Goal: Use online tool/utility: Utilize a website feature to perform a specific function

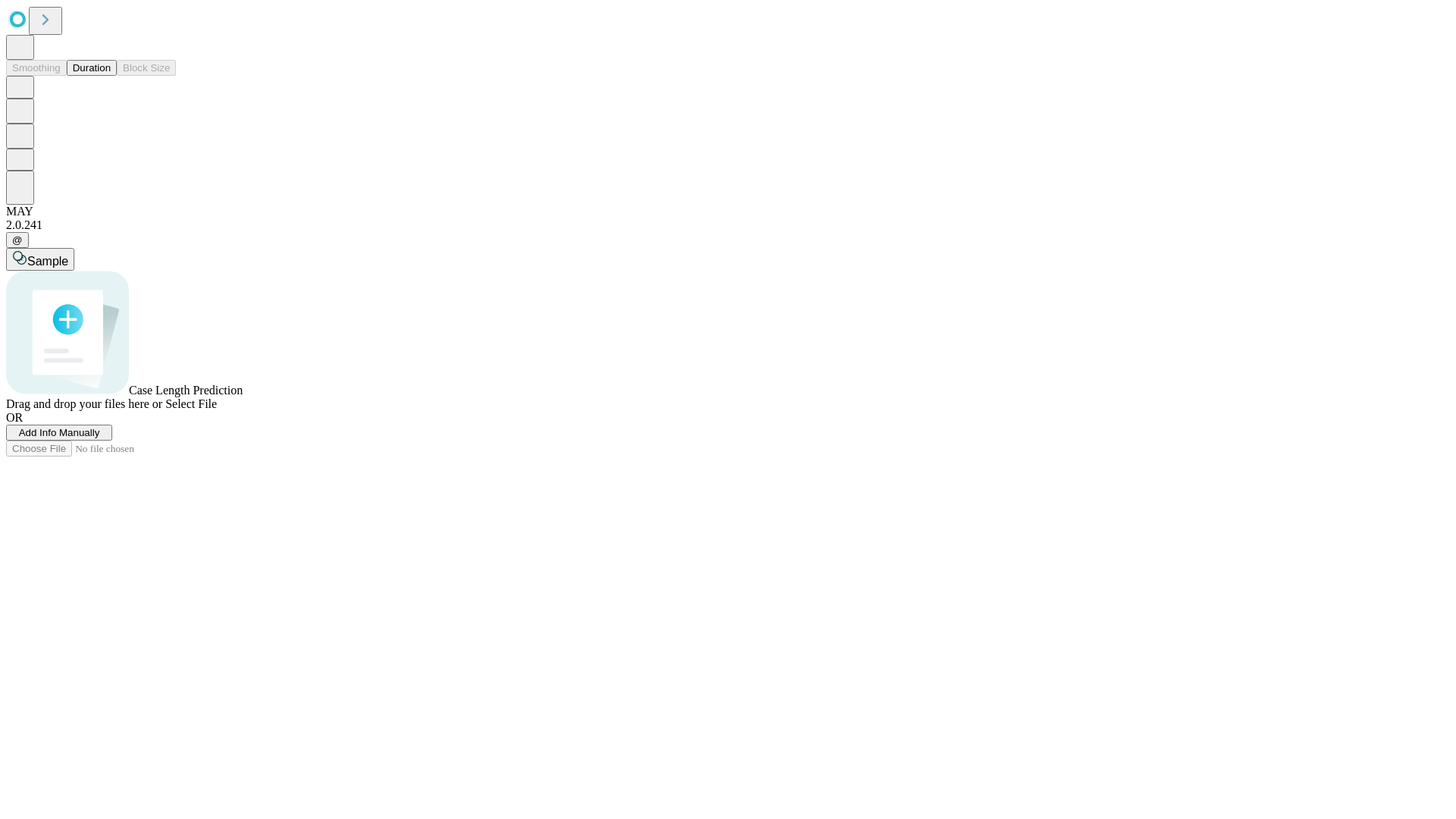
click at [111, 76] on button "Duration" at bounding box center [92, 68] width 50 height 16
click at [100, 438] on span "Add Info Manually" at bounding box center [59, 432] width 81 height 12
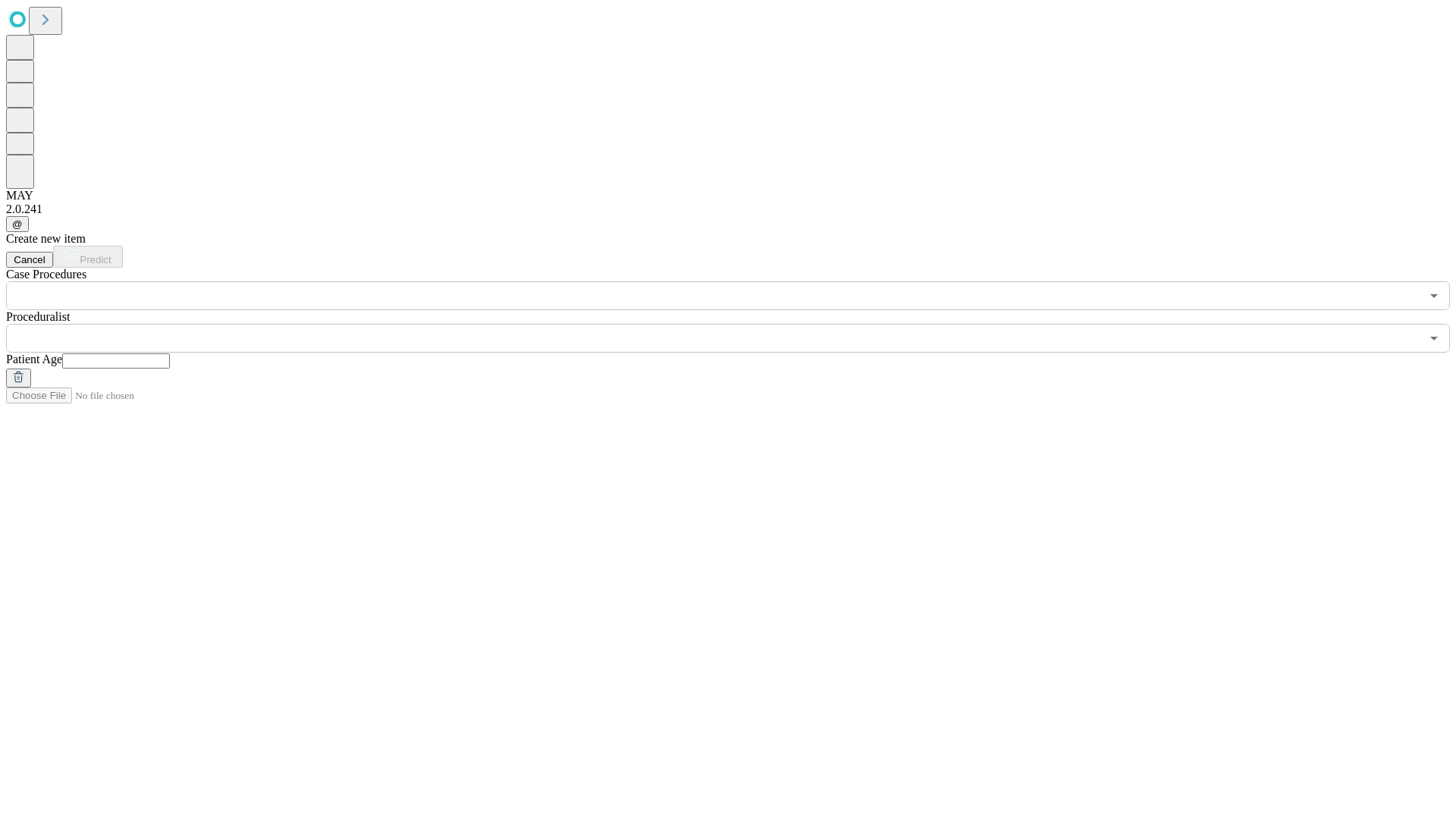
click at [170, 353] on input "text" at bounding box center [116, 360] width 108 height 15
type input "**"
click at [739, 323] on input "text" at bounding box center [714, 338] width 1415 height 29
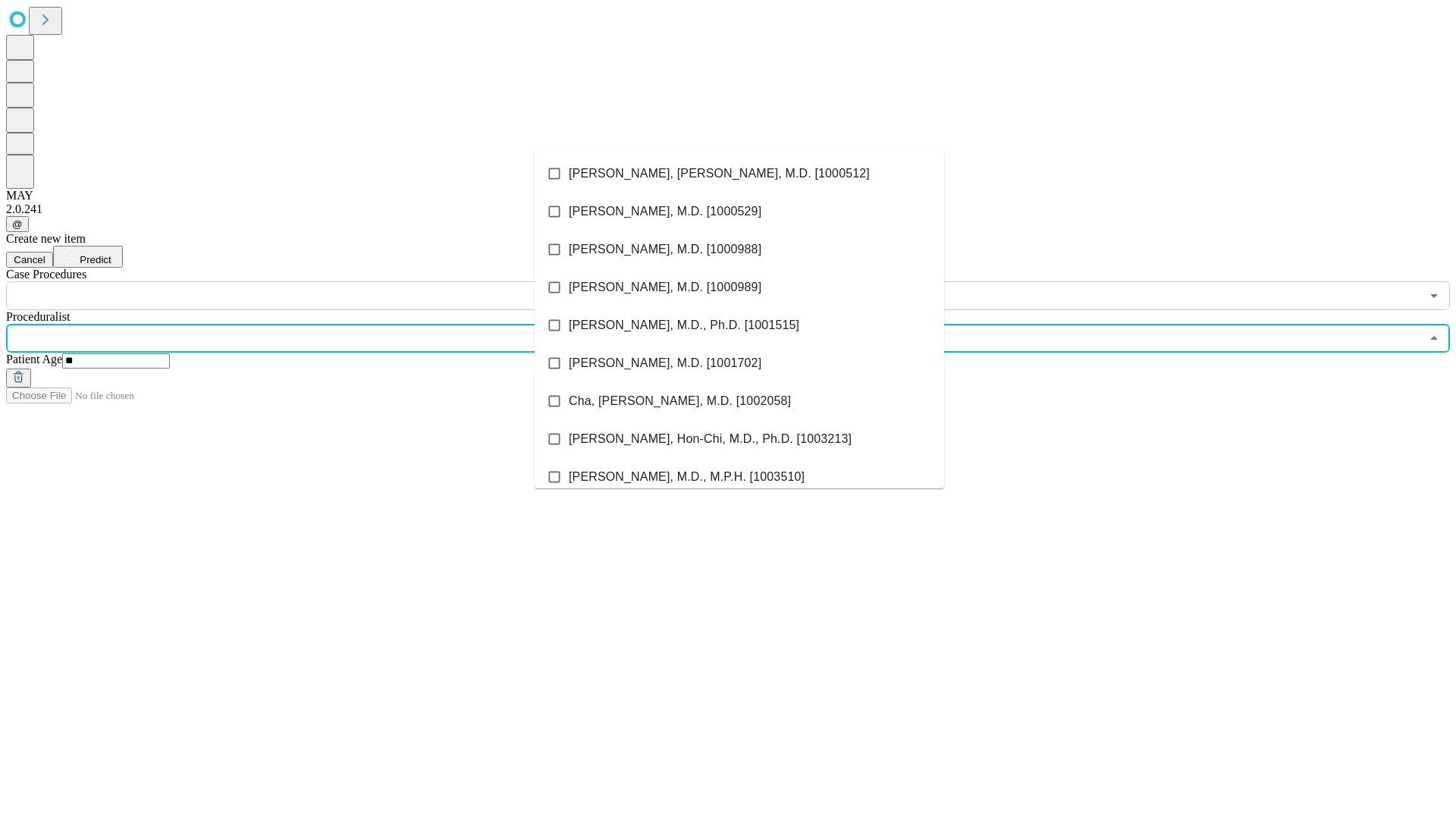
click at [740, 174] on li "[PERSON_NAME], [PERSON_NAME], M.D. [1000512]" at bounding box center [739, 174] width 409 height 38
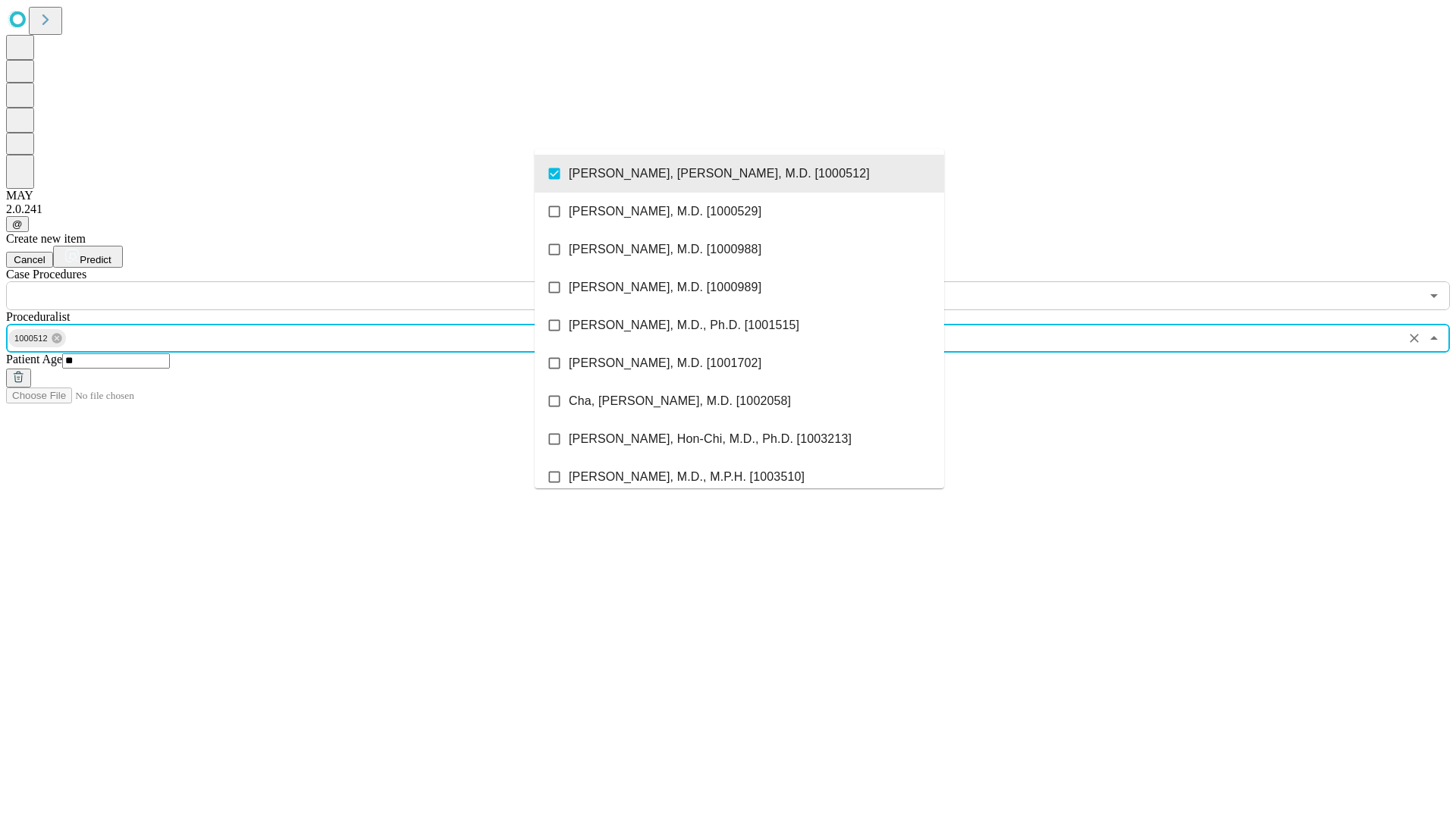
click at [318, 281] on input "text" at bounding box center [714, 296] width 1415 height 29
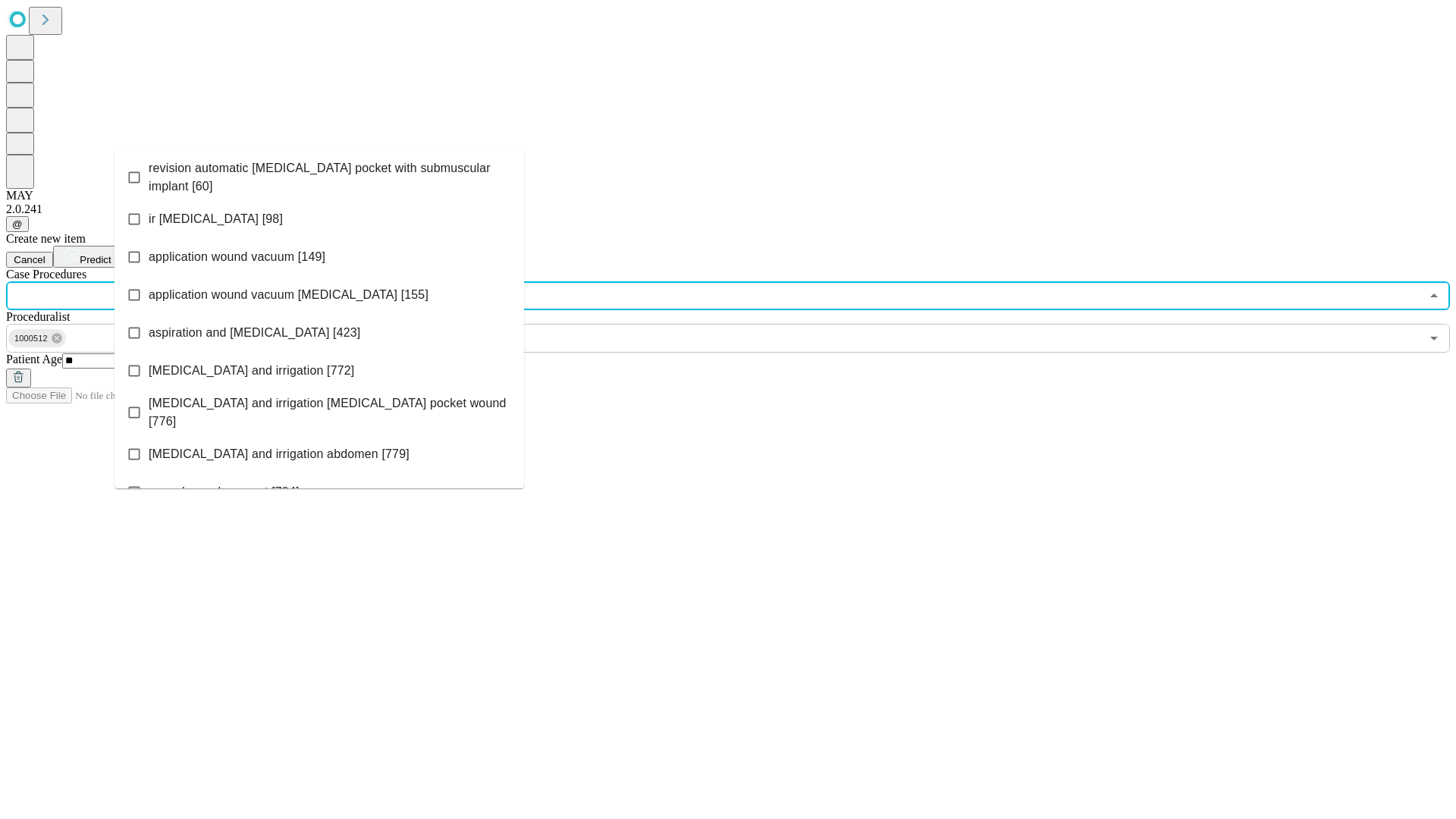
click at [319, 174] on span "revision automatic [MEDICAL_DATA] pocket with submuscular implant [60]" at bounding box center [330, 177] width 363 height 36
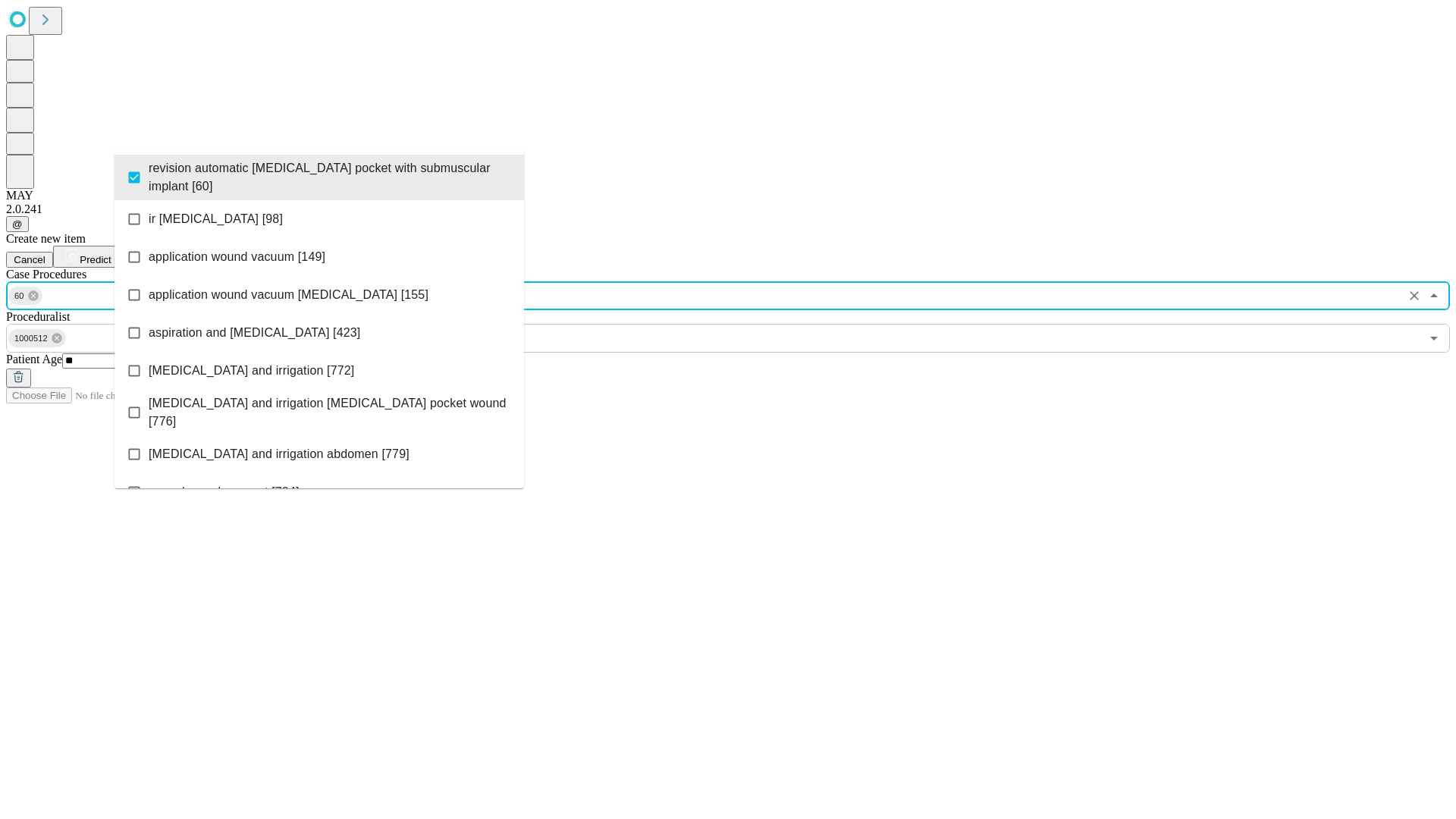
click at [111, 254] on span "Predict" at bounding box center [95, 259] width 32 height 12
